Goal: Browse casually: Explore the website without a specific task or goal

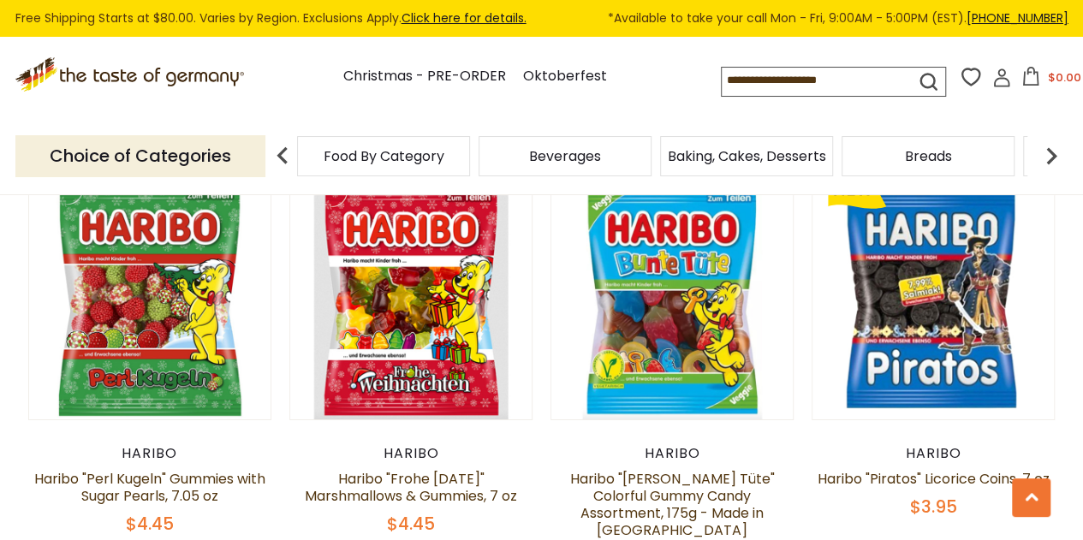
scroll to position [2729, 0]
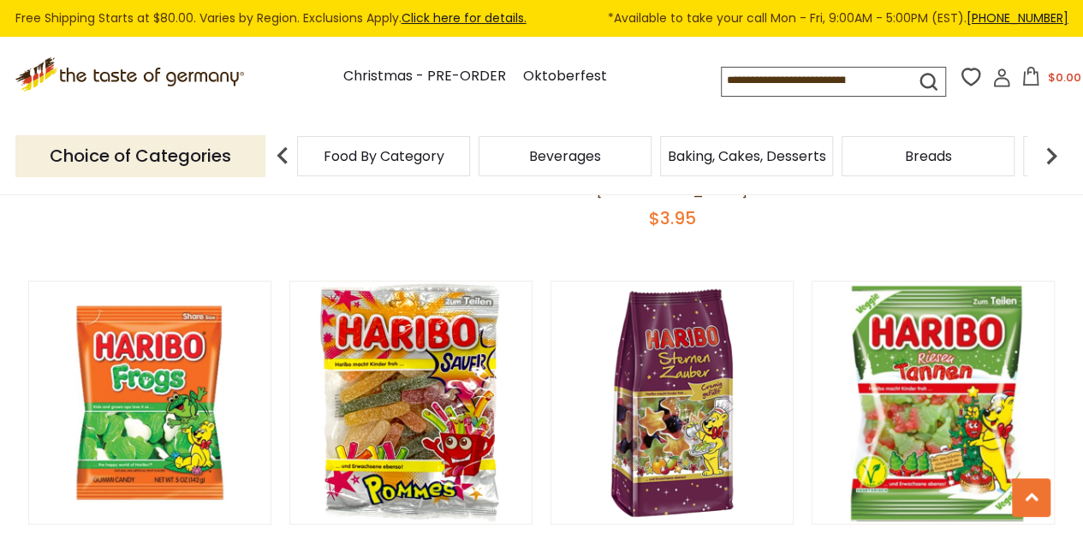
click at [533, 354] on img at bounding box center [672, 403] width 242 height 242
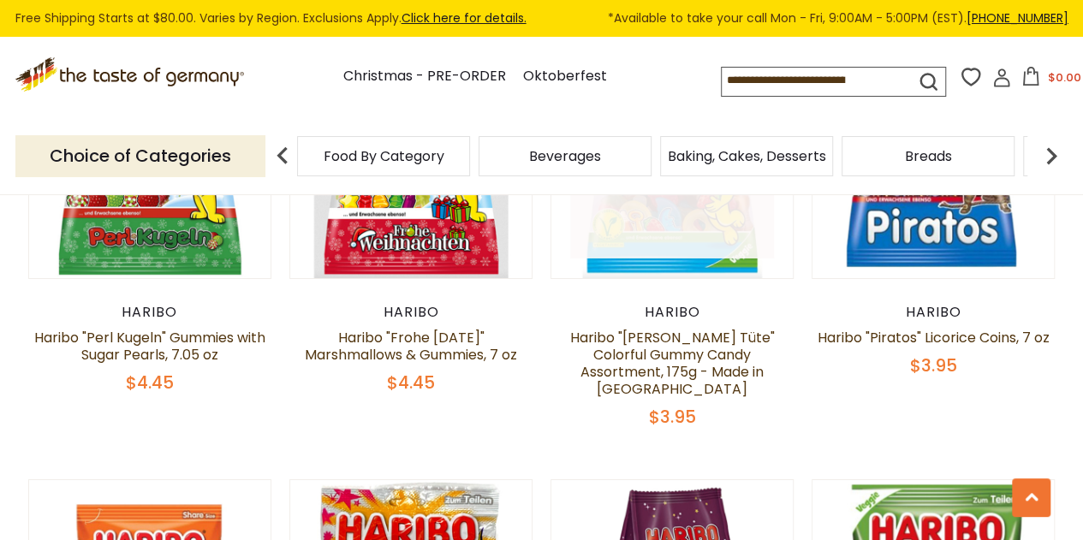
scroll to position [2714, 0]
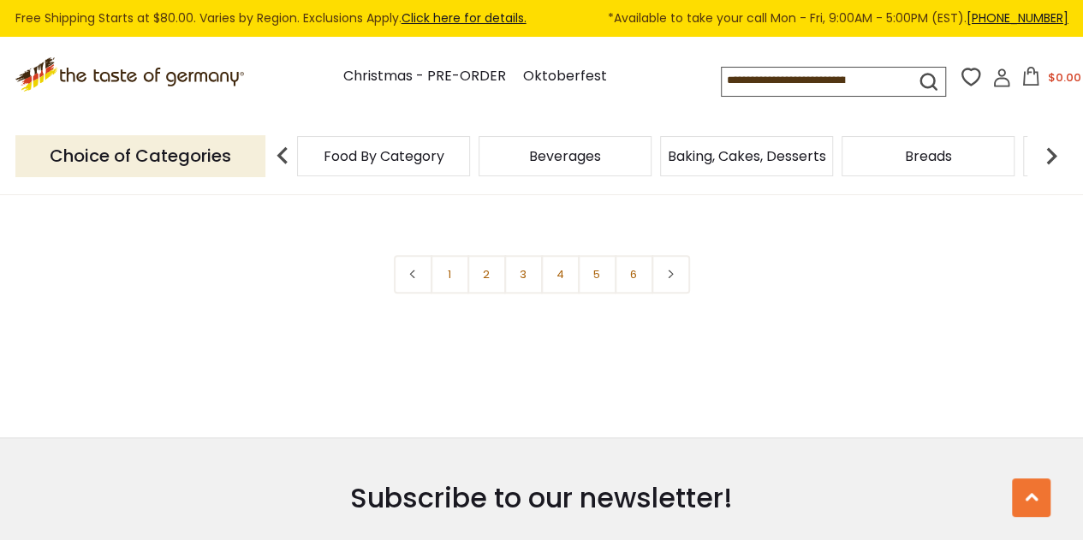
scroll to position [4008, 0]
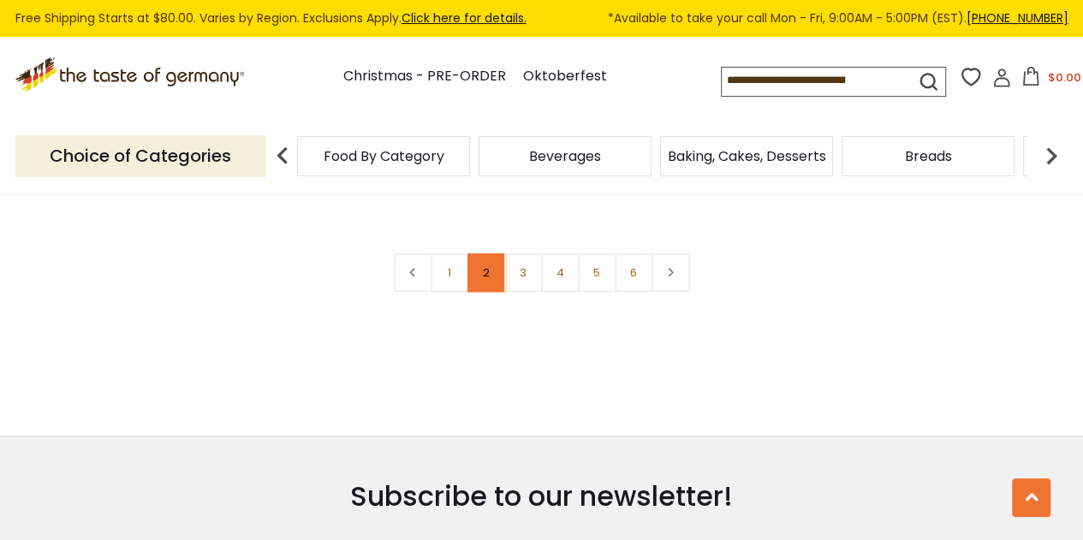
click at [494, 253] on link "2" at bounding box center [486, 272] width 39 height 39
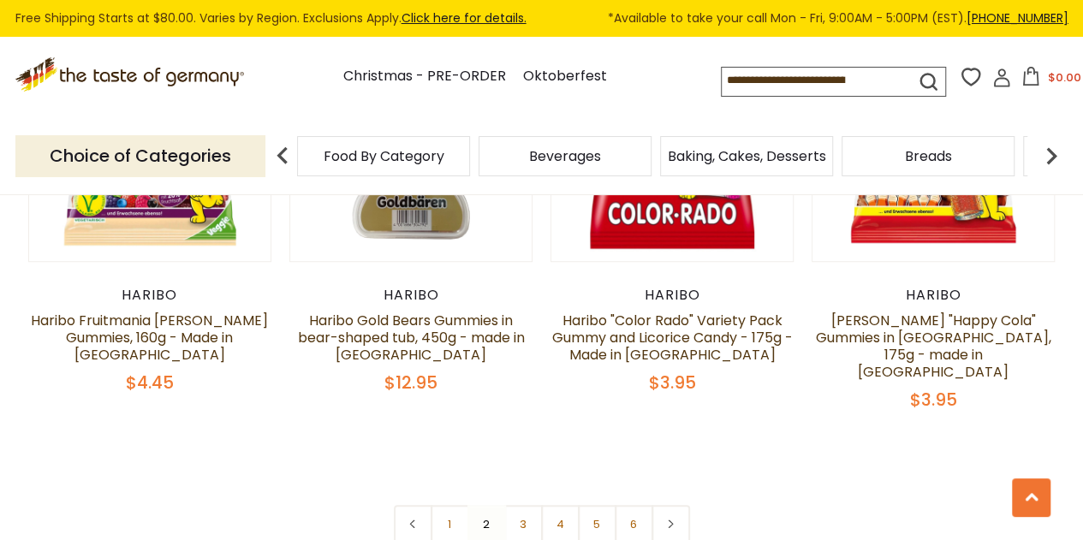
scroll to position [3752, 0]
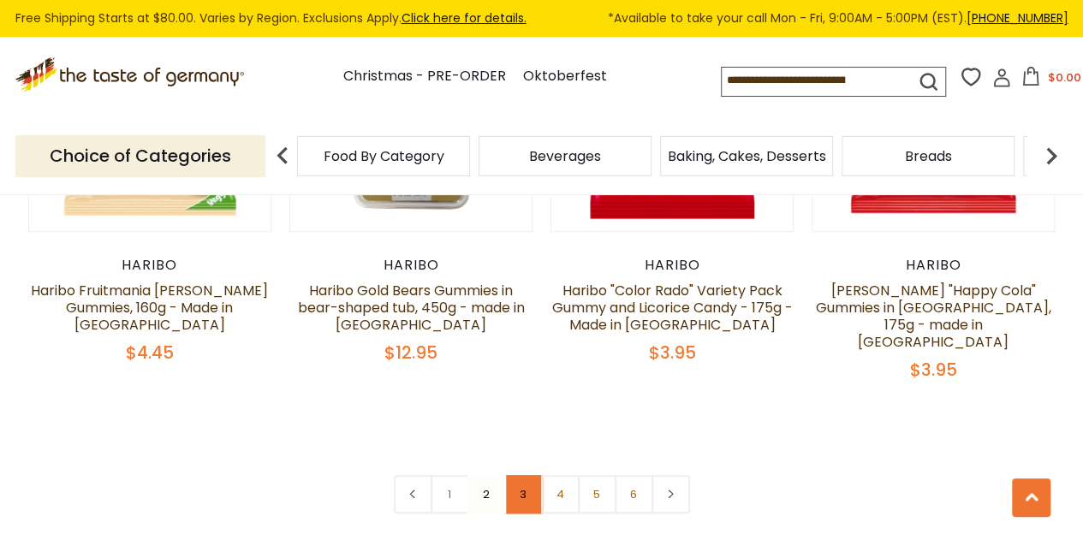
click at [522, 475] on link "3" at bounding box center [523, 494] width 39 height 39
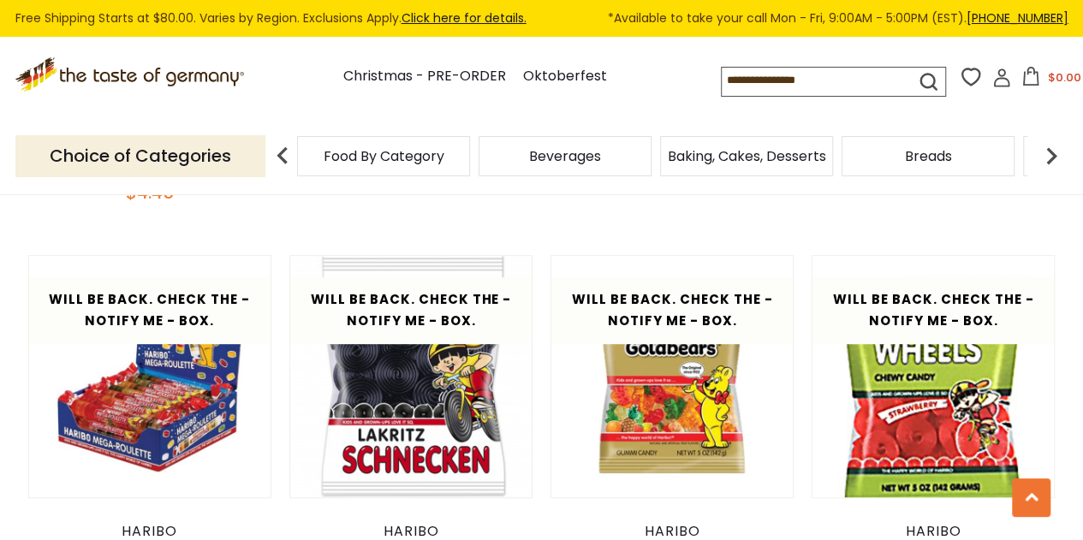
scroll to position [3743, 0]
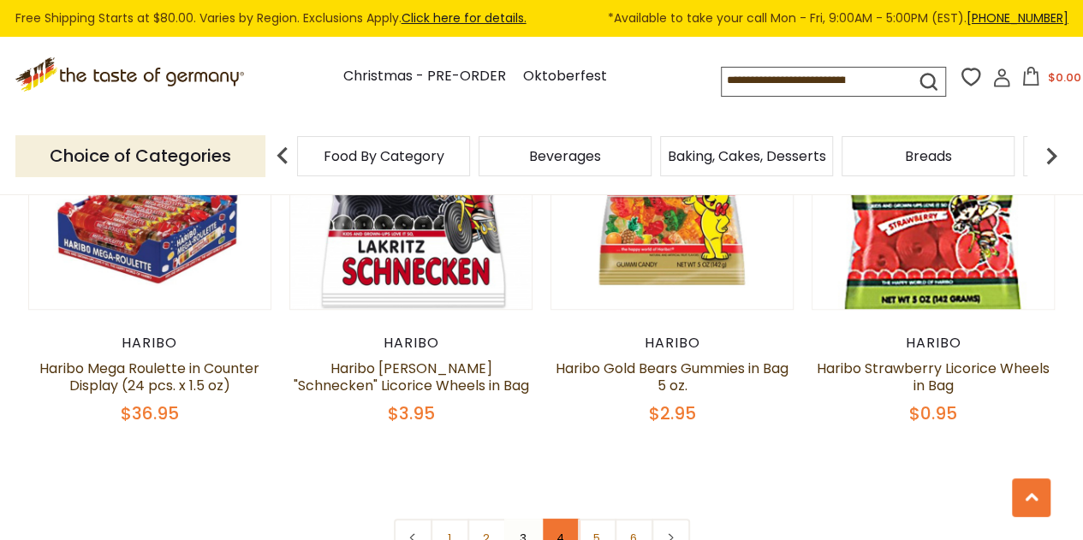
click at [553, 519] on link "4" at bounding box center [560, 538] width 39 height 39
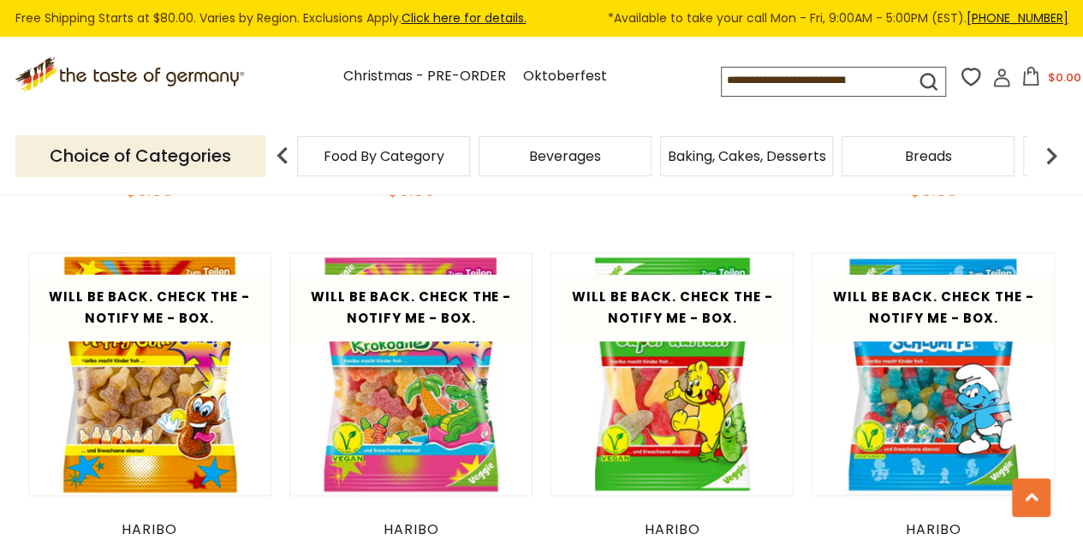
scroll to position [3446, 0]
